Goal: Information Seeking & Learning: Understand process/instructions

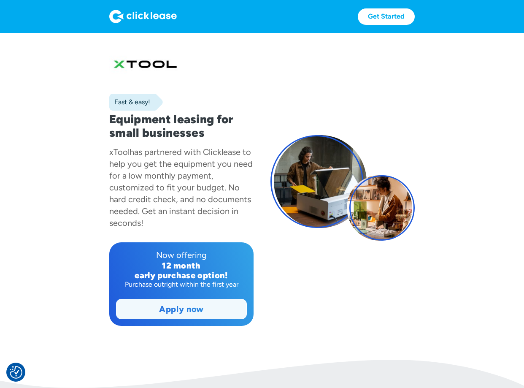
click at [197, 313] on link "Apply now" at bounding box center [181, 308] width 130 height 19
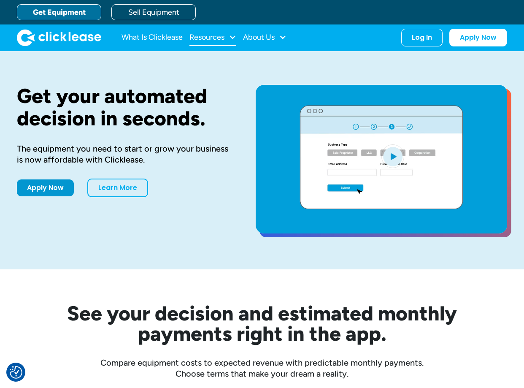
click at [205, 37] on div "Resources" at bounding box center [206, 37] width 35 height 0
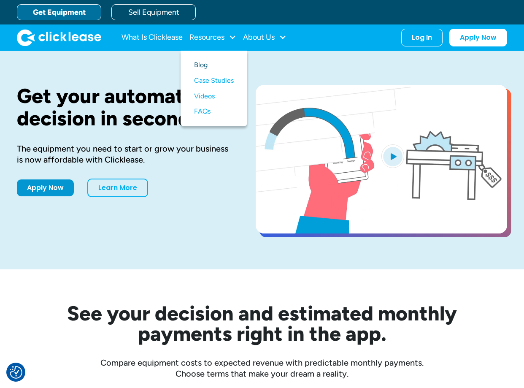
click at [202, 64] on link "Blog" at bounding box center [214, 65] width 40 height 16
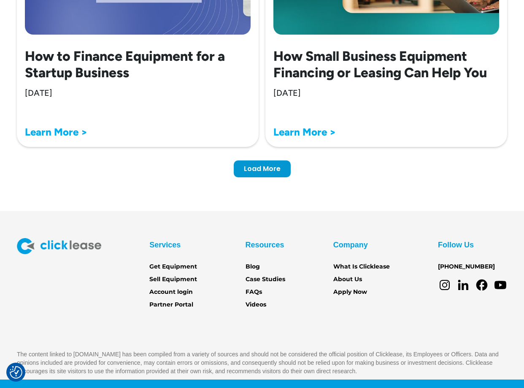
scroll to position [2755, 0]
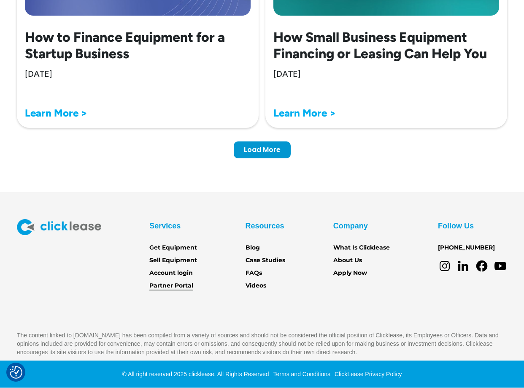
click at [186, 286] on link "Partner Portal" at bounding box center [171, 285] width 44 height 9
click at [255, 275] on link "FAQs" at bounding box center [254, 272] width 16 height 9
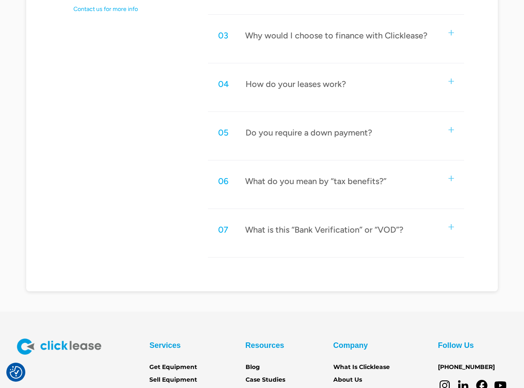
scroll to position [581, 0]
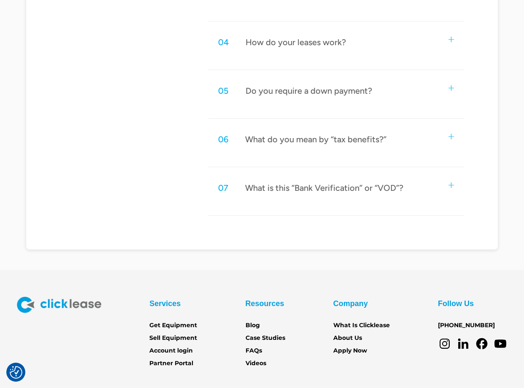
click at [453, 185] on img at bounding box center [450, 184] width 5 height 5
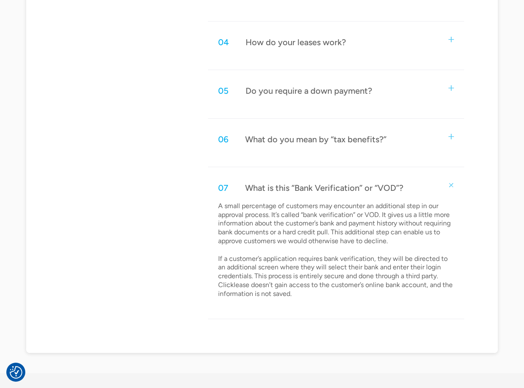
click at [450, 186] on img at bounding box center [451, 185] width 8 height 8
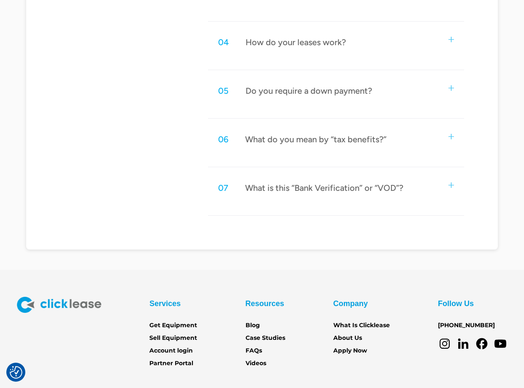
click at [451, 138] on img at bounding box center [450, 136] width 5 height 5
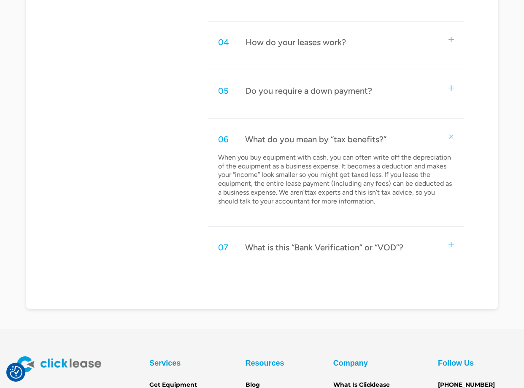
click at [454, 136] on img at bounding box center [451, 136] width 8 height 8
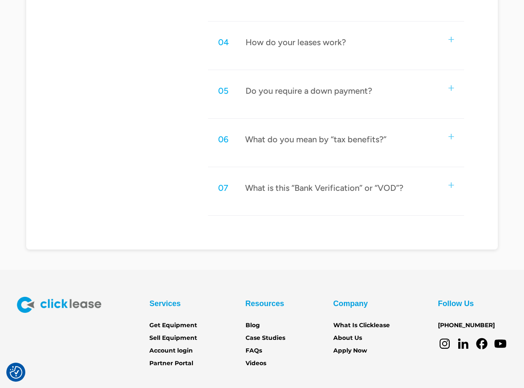
click at [454, 86] on div "05 Do you require a down payment?" at bounding box center [336, 91] width 256 height 28
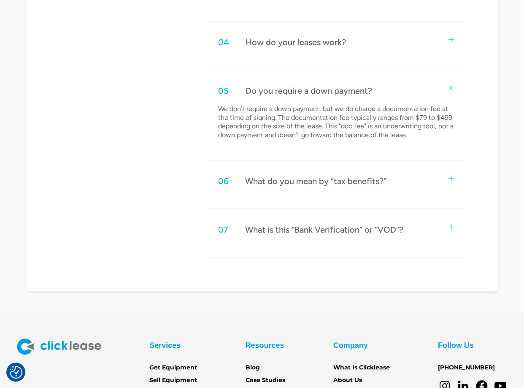
click at [454, 86] on div "05 Do you require a down payment?" at bounding box center [336, 91] width 256 height 28
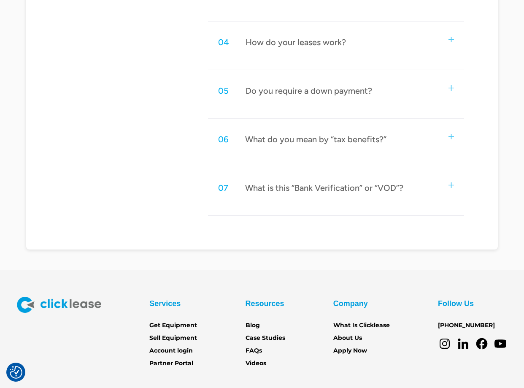
click at [454, 35] on div "04 How do your leases work?" at bounding box center [336, 42] width 256 height 28
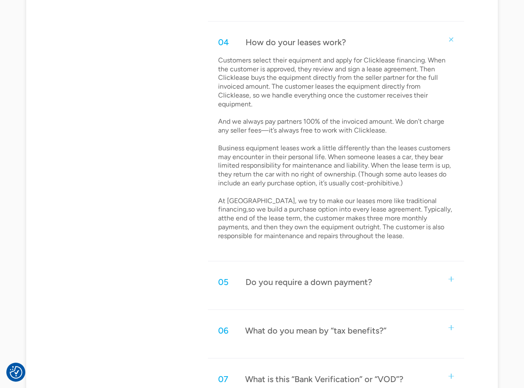
click at [454, 35] on div "04 How do your leases work?" at bounding box center [336, 42] width 256 height 28
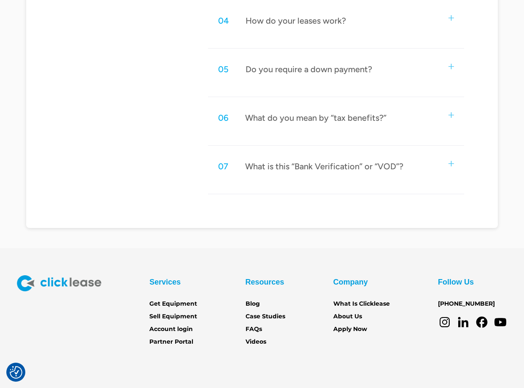
scroll to position [659, 0]
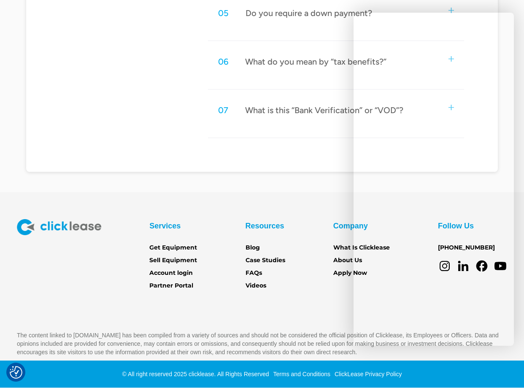
click at [209, 39] on div "05 Do you require a down payment? We don’t require a down payment, but we do ch…" at bounding box center [336, 20] width 256 height 42
click at [230, 1] on div "05 Do you require a down payment?" at bounding box center [336, 13] width 256 height 28
